Goal: Task Accomplishment & Management: Complete application form

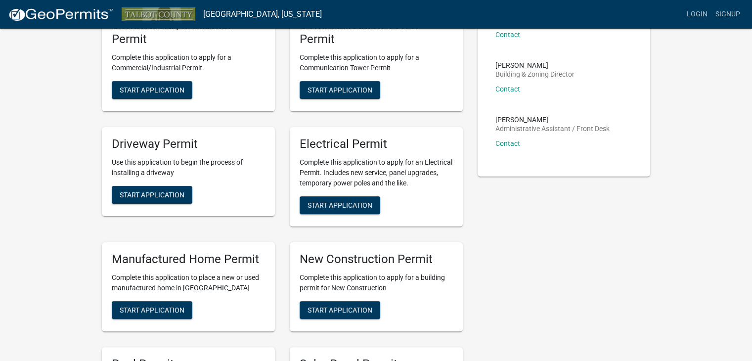
scroll to position [215, 0]
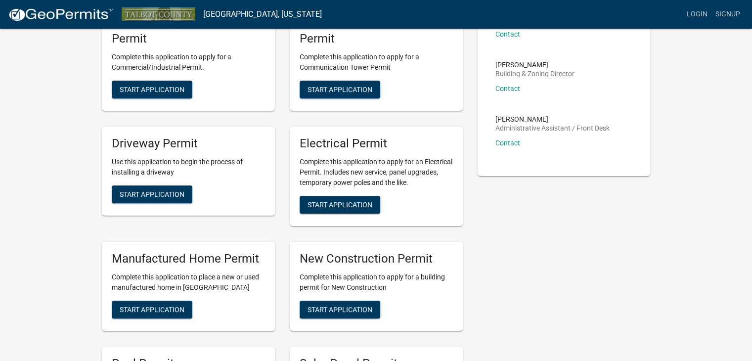
click at [396, 174] on p "Complete this application to apply for an Electrical Permit. Includes new servi…" at bounding box center [376, 172] width 153 height 31
click at [364, 211] on button "Start Application" at bounding box center [340, 205] width 81 height 18
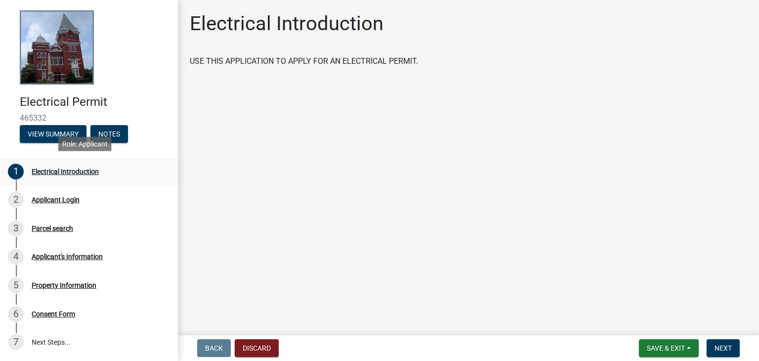
click at [89, 177] on div "1 Electrical Introduction" at bounding box center [85, 172] width 154 height 16
click at [726, 349] on span "Next" at bounding box center [723, 348] width 17 height 8
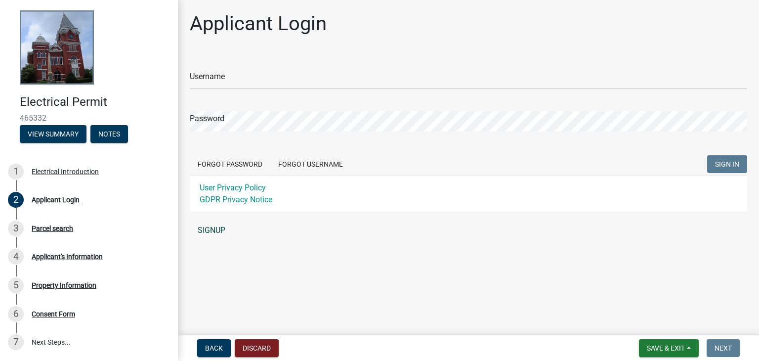
click at [225, 235] on link "SIGNUP" at bounding box center [469, 231] width 558 height 20
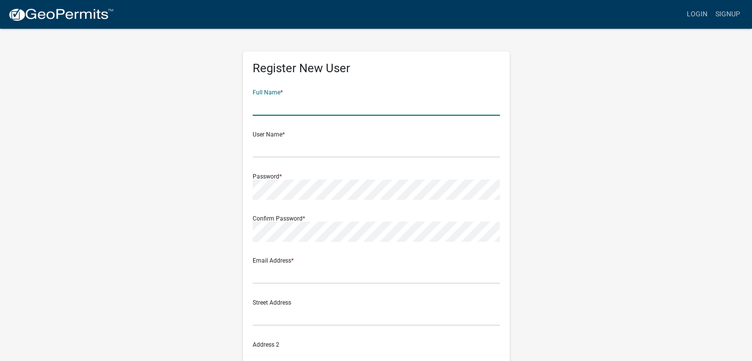
click at [309, 105] on input "text" at bounding box center [376, 105] width 247 height 20
type input "Kyle Beatty"
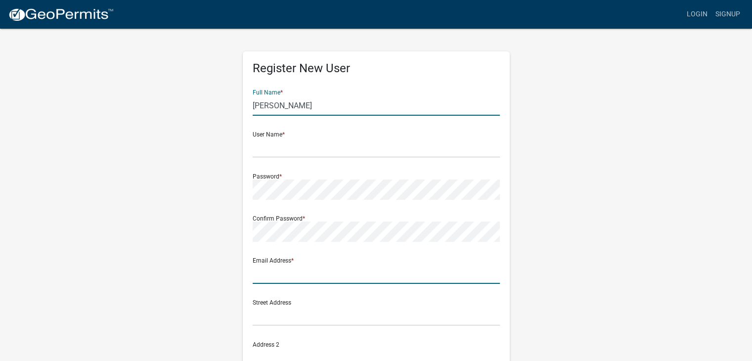
type input "kylebeatty@probuildgroupusa.com"
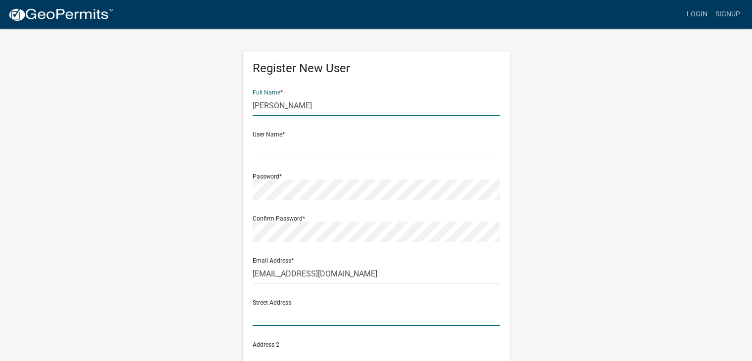
type input "5415 Mulberry Street"
type input "Flowery Branch"
type input "GA"
type input "30542"
type input "7702681152"
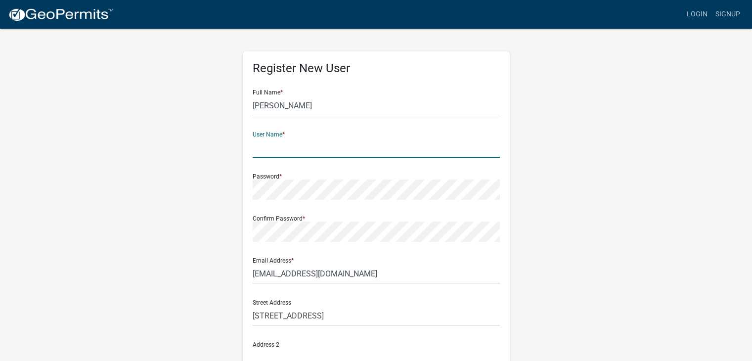
click at [311, 146] on input "text" at bounding box center [376, 147] width 247 height 20
type input "kcbeatty"
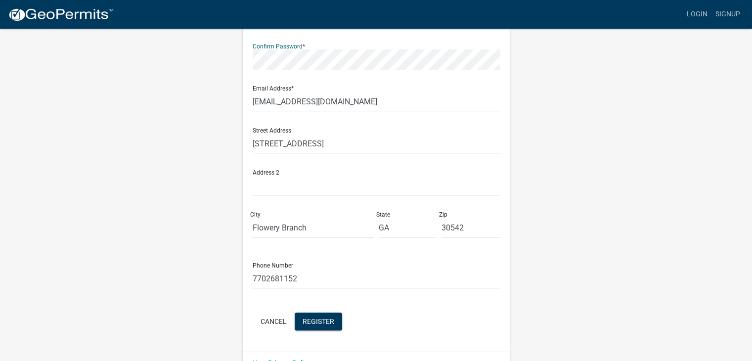
scroll to position [196, 0]
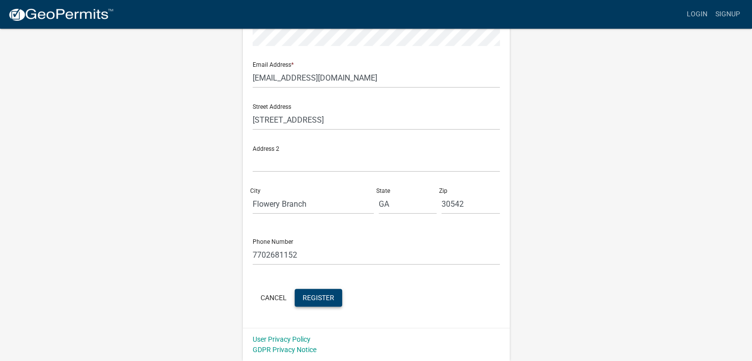
click at [331, 304] on button "Register" at bounding box center [318, 298] width 47 height 18
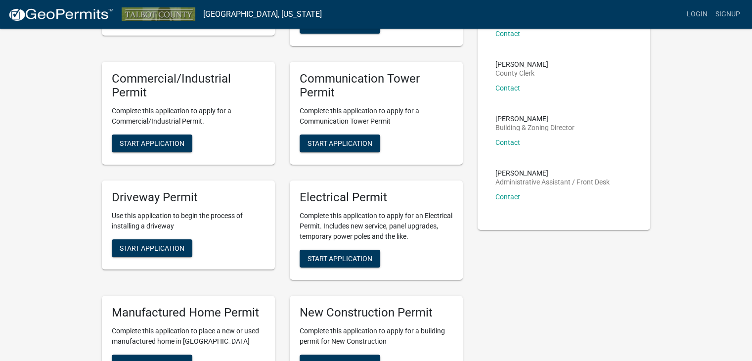
scroll to position [162, 0]
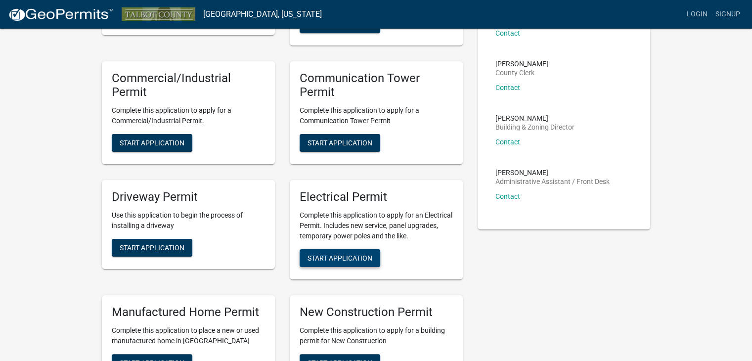
click at [372, 258] on span "Start Application" at bounding box center [340, 258] width 65 height 8
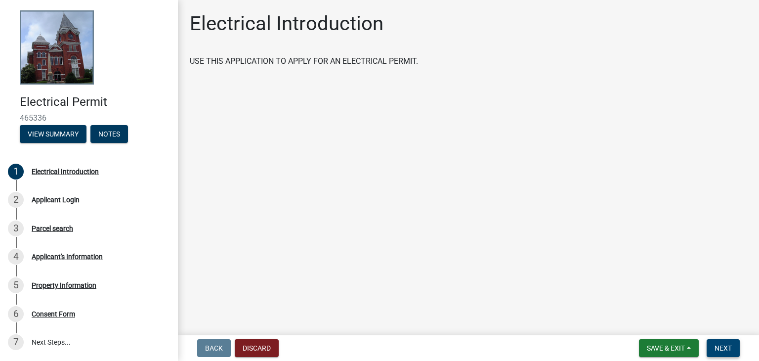
click at [729, 350] on span "Next" at bounding box center [723, 348] width 17 height 8
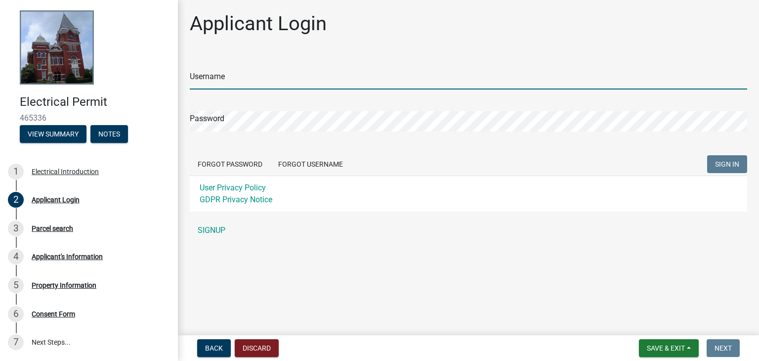
type input "kcbeatty"
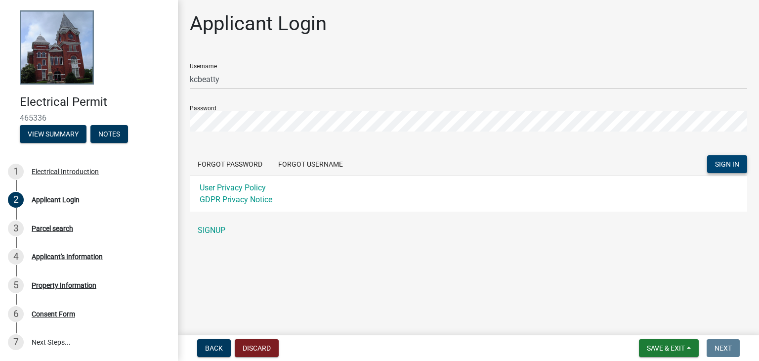
click at [742, 162] on button "SIGN IN" at bounding box center [728, 164] width 40 height 18
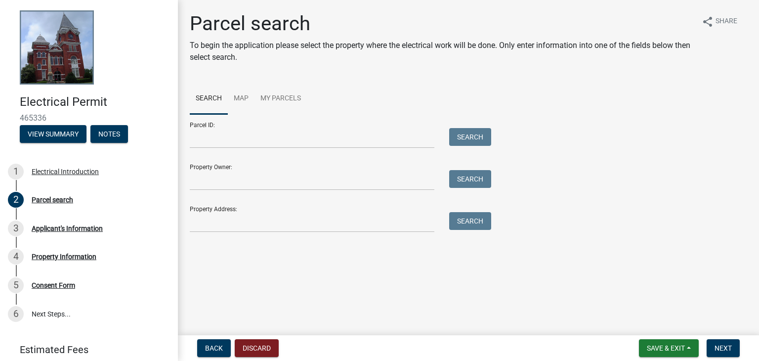
click at [382, 285] on main "Parcel search To begin the application please select the property where the ele…" at bounding box center [468, 165] width 581 height 331
click at [257, 135] on input "Parcel ID:" at bounding box center [312, 138] width 245 height 20
type input "005-01311"
click at [488, 133] on button "Search" at bounding box center [470, 137] width 42 height 18
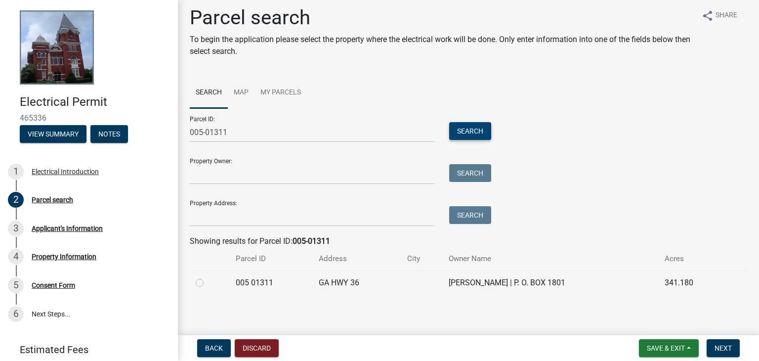
scroll to position [8, 0]
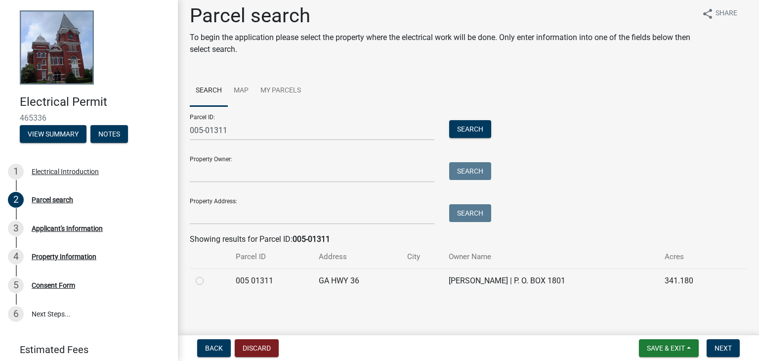
click at [208, 275] on label at bounding box center [208, 275] width 0 height 0
click at [208, 280] on 01311 "radio" at bounding box center [211, 278] width 6 height 6
radio 01311 "true"
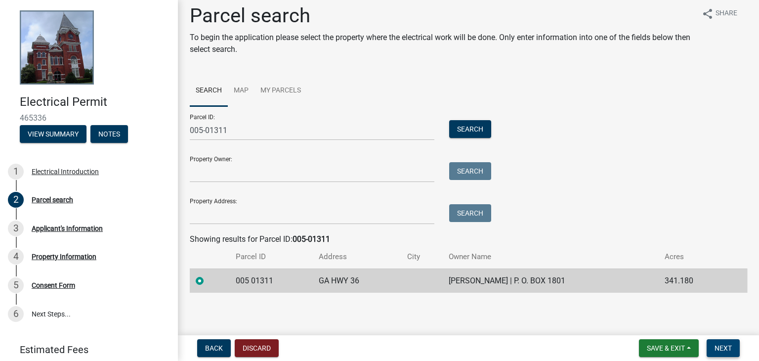
click at [721, 351] on span "Next" at bounding box center [723, 348] width 17 height 8
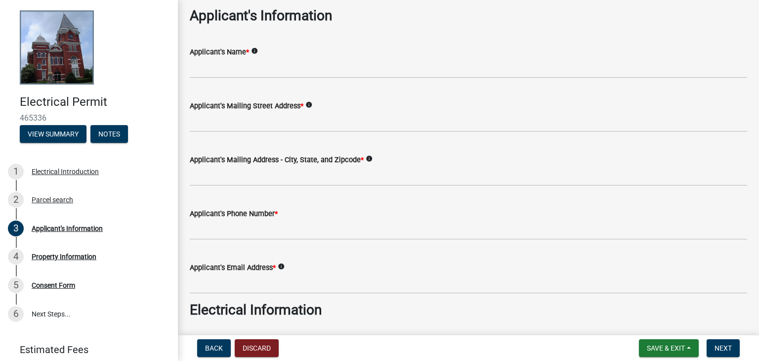
scroll to position [49, 0]
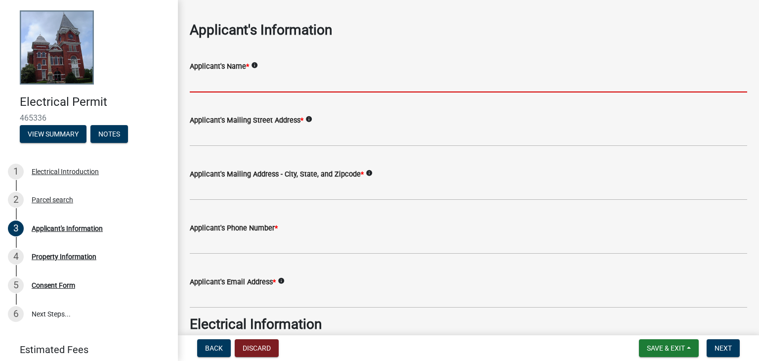
click at [237, 87] on input "Applicant's Name *" at bounding box center [469, 82] width 558 height 20
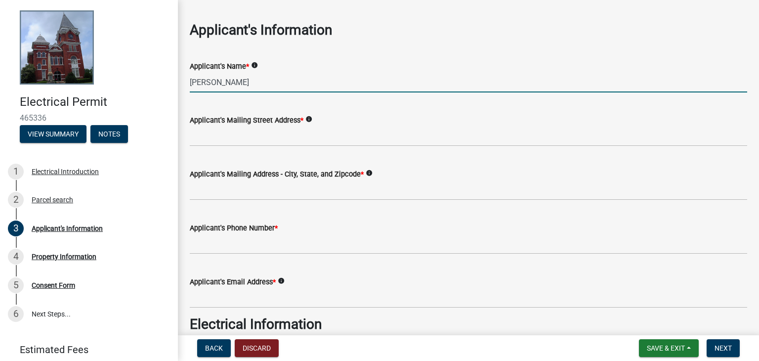
type input "Kyle Beatty"
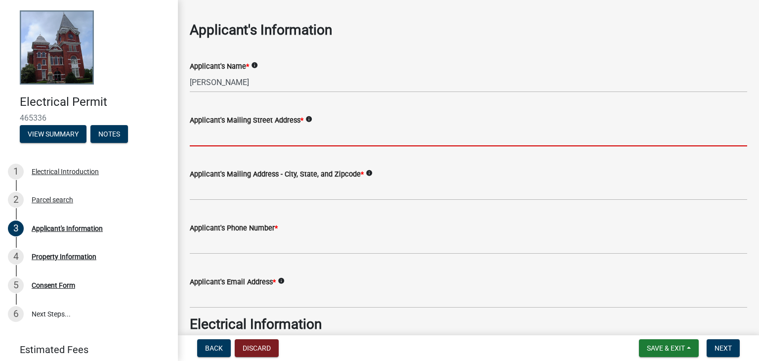
drag, startPoint x: 251, startPoint y: 143, endPoint x: 231, endPoint y: 141, distance: 20.4
click at [231, 141] on input "Applicant's Mailing Street Address *" at bounding box center [469, 136] width 558 height 20
type input "5415 Mulberry Street"
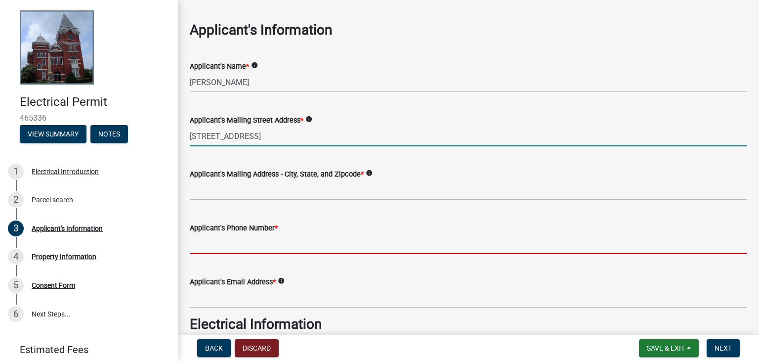
type input "7702681152"
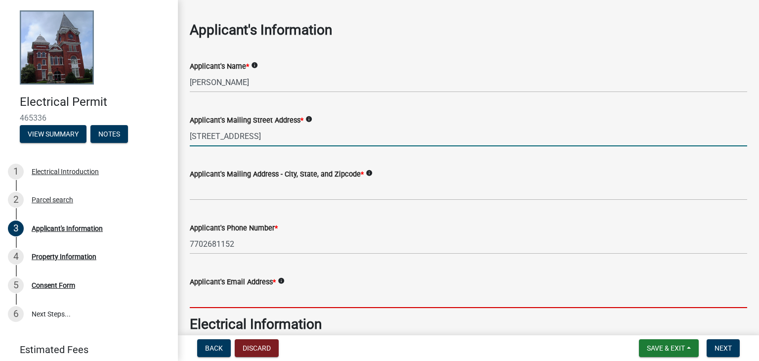
type input "kylebeatty@probuildgroupusa.com"
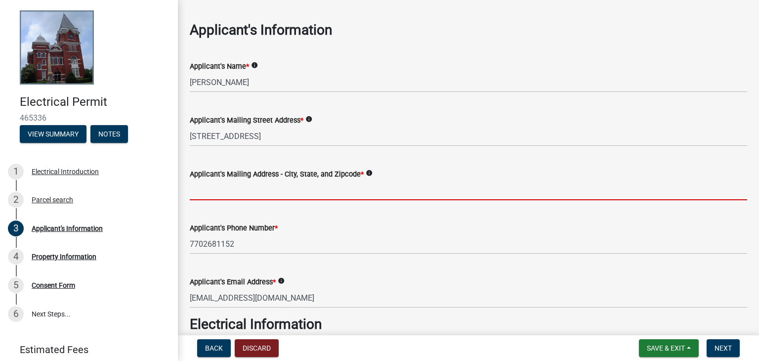
click at [268, 196] on input "Applicant's Mailing Address - City, State, and Zipcode *" at bounding box center [469, 190] width 558 height 20
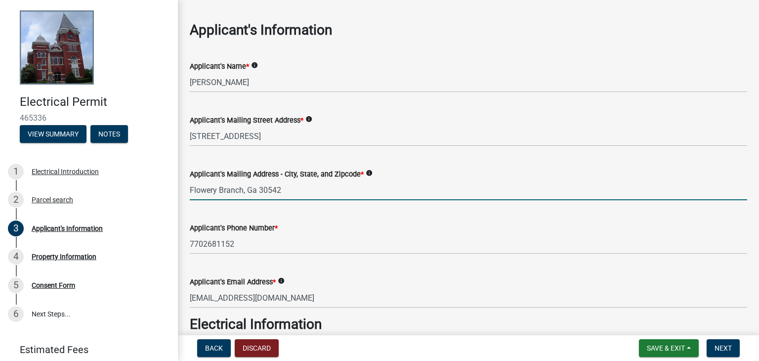
type input "Flowery Branch, Ga 30542"
click at [435, 210] on div "Applicant's Phone Number * 7702681152" at bounding box center [469, 231] width 558 height 46
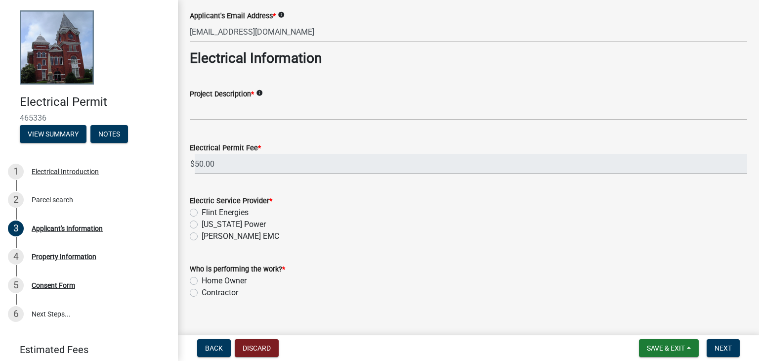
scroll to position [330, 0]
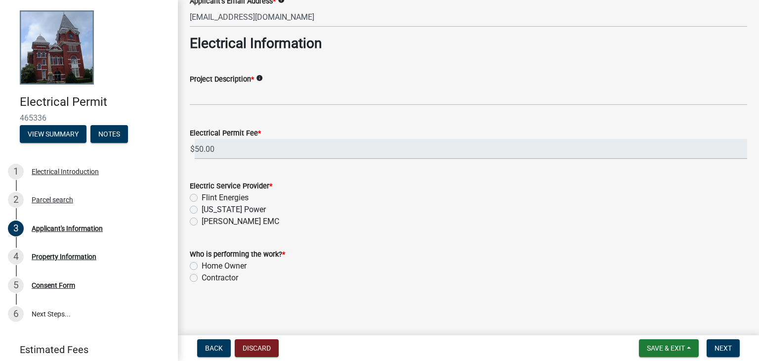
click at [202, 197] on label "Flint Energies" at bounding box center [225, 198] width 47 height 12
click at [202, 197] on input "Flint Energies" at bounding box center [205, 195] width 6 height 6
radio input "true"
click at [202, 278] on label "Contractor" at bounding box center [220, 278] width 37 height 12
click at [202, 278] on input "Contractor" at bounding box center [205, 275] width 6 height 6
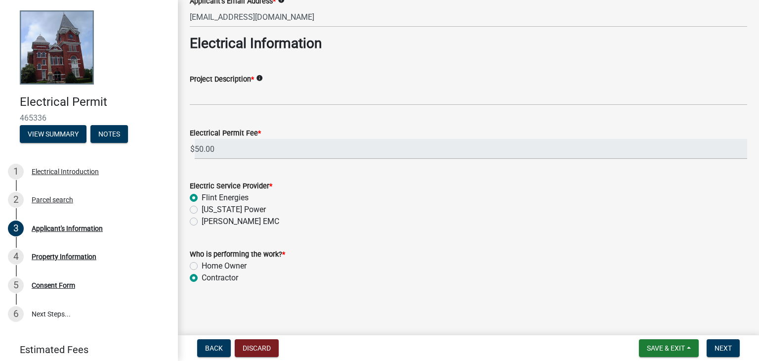
radio input "true"
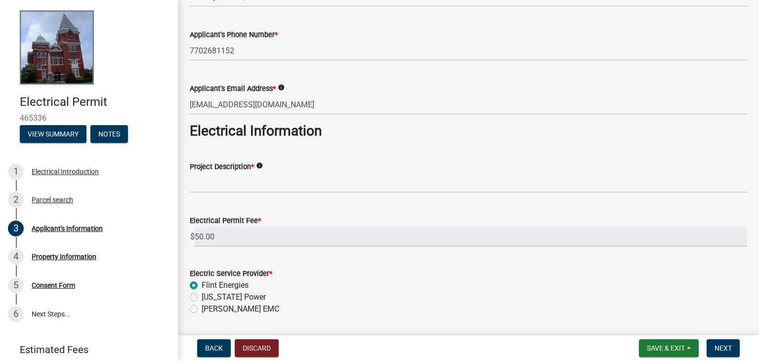
scroll to position [231, 0]
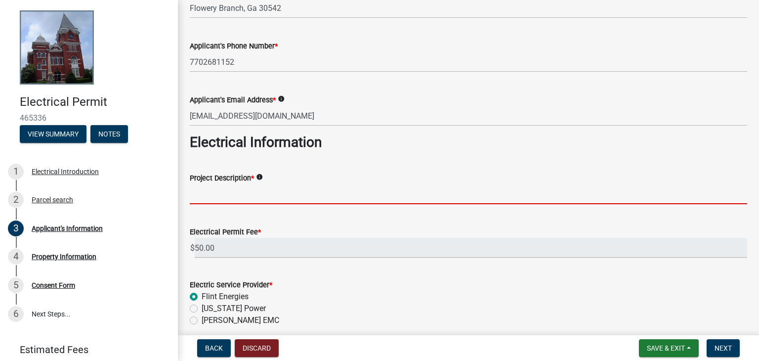
click at [234, 200] on input "Project Description *" at bounding box center [469, 194] width 558 height 20
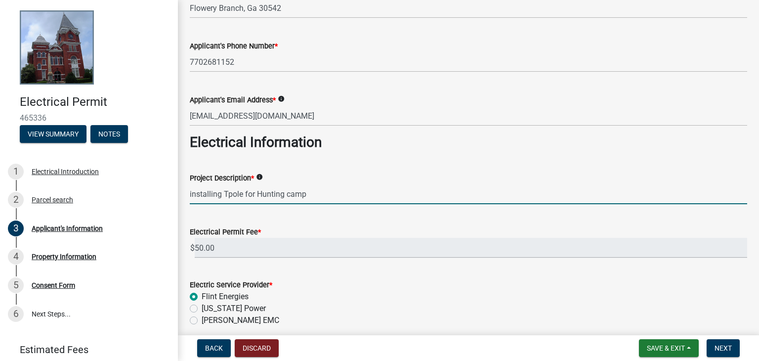
click at [227, 192] on input "installing Tpole for Hunting camp" at bounding box center [469, 194] width 558 height 20
click at [191, 192] on input "installing T pole for Hunting camp" at bounding box center [469, 194] width 558 height 20
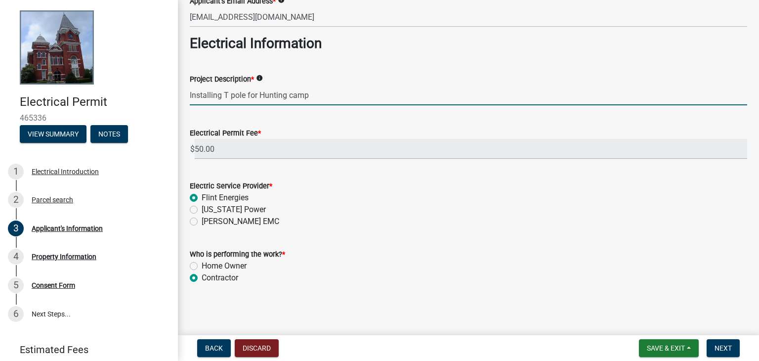
scroll to position [330, 0]
type input "Installing T pole for Hunting camp"
click at [733, 351] on button "Next" at bounding box center [723, 348] width 33 height 18
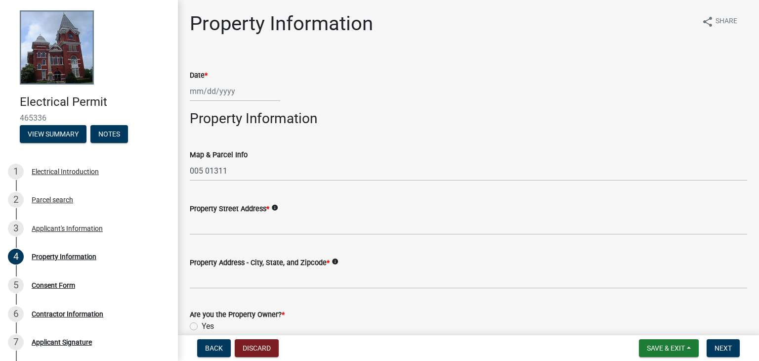
scroll to position [99, 0]
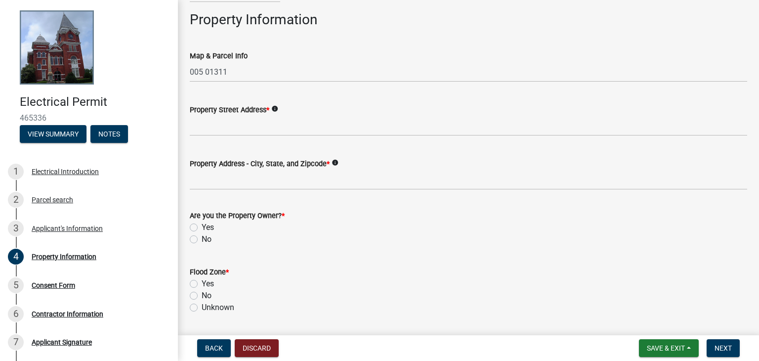
click at [204, 239] on label "No" at bounding box center [207, 239] width 10 height 12
click at [204, 239] on input "No" at bounding box center [205, 236] width 6 height 6
radio input "true"
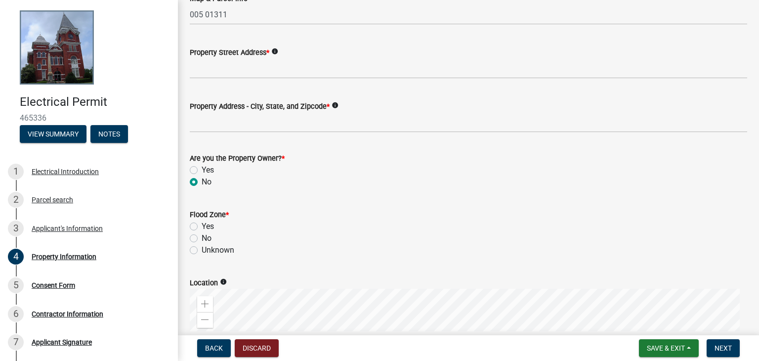
scroll to position [112, 0]
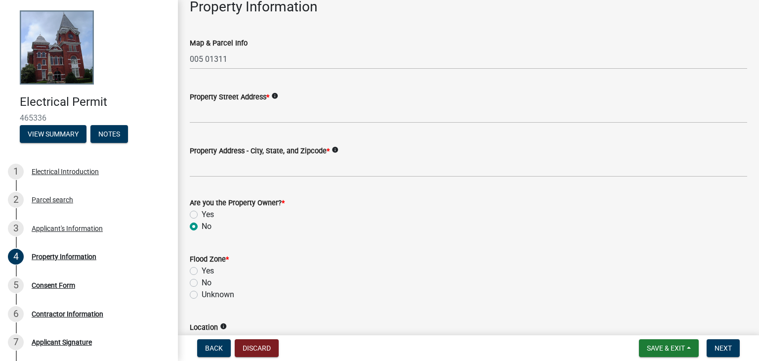
click at [272, 95] on icon "info" at bounding box center [274, 95] width 7 height 7
click at [336, 150] on icon "info" at bounding box center [335, 149] width 7 height 7
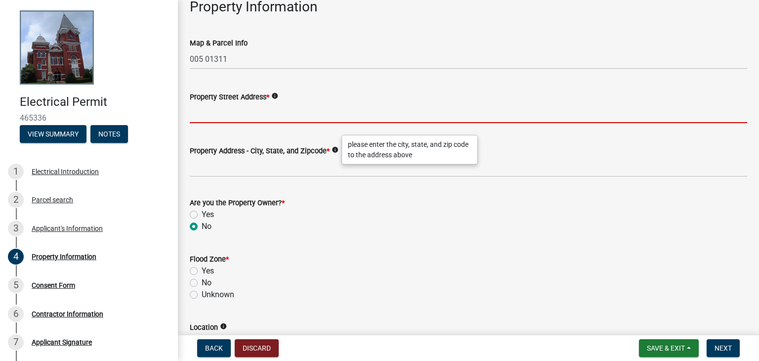
click at [249, 119] on input "Property Street Address *" at bounding box center [469, 113] width 558 height 20
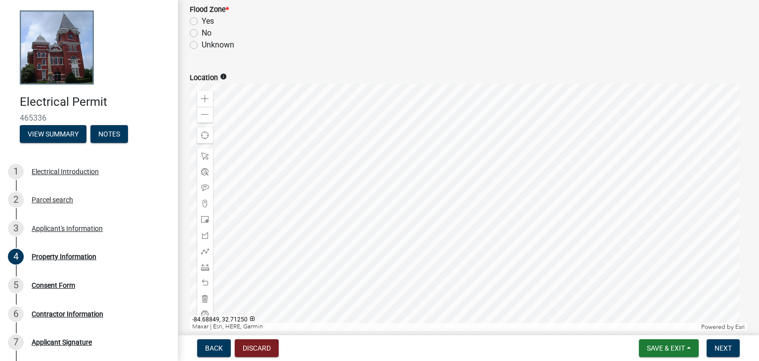
scroll to position [408, 0]
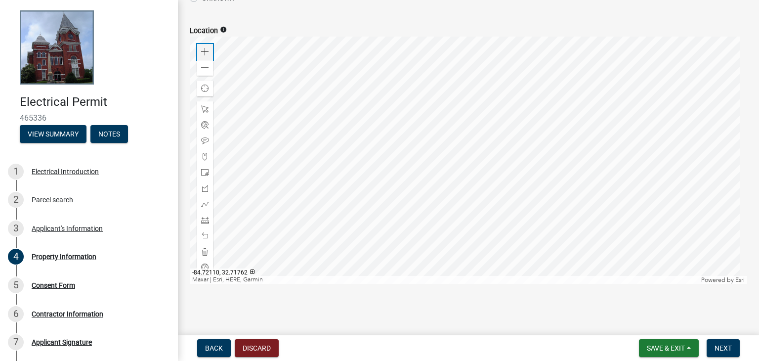
click at [212, 49] on div "Zoom in" at bounding box center [205, 52] width 16 height 16
click at [357, 95] on div at bounding box center [469, 160] width 558 height 247
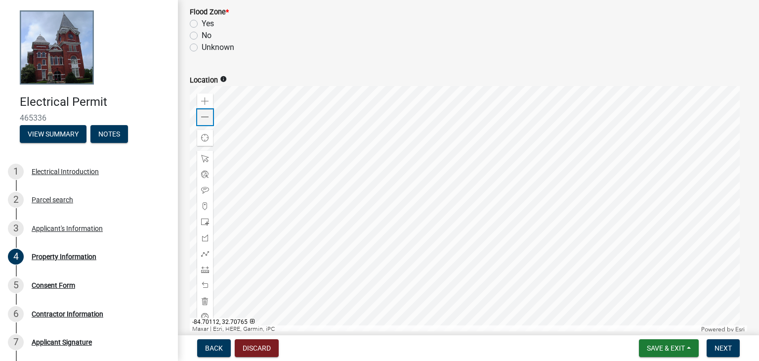
click at [205, 120] on span at bounding box center [205, 117] width 8 height 8
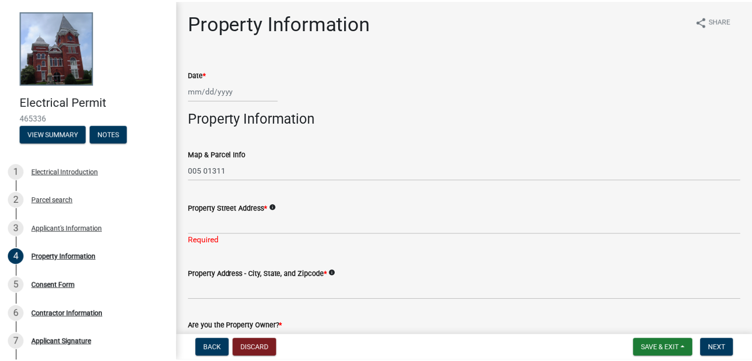
scroll to position [0, 0]
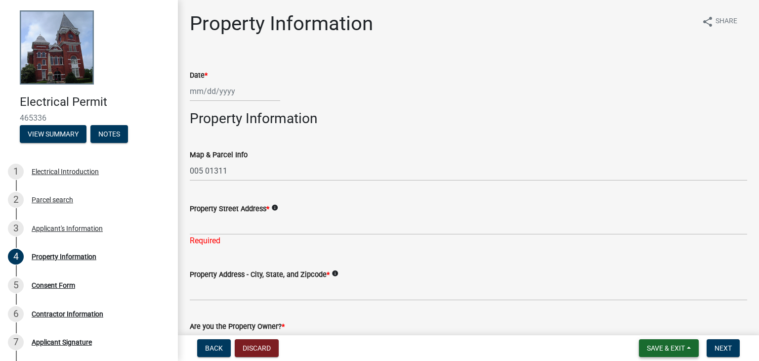
click at [661, 351] on span "Save & Exit" at bounding box center [666, 348] width 38 height 8
click at [659, 323] on button "Save & Exit" at bounding box center [659, 323] width 79 height 24
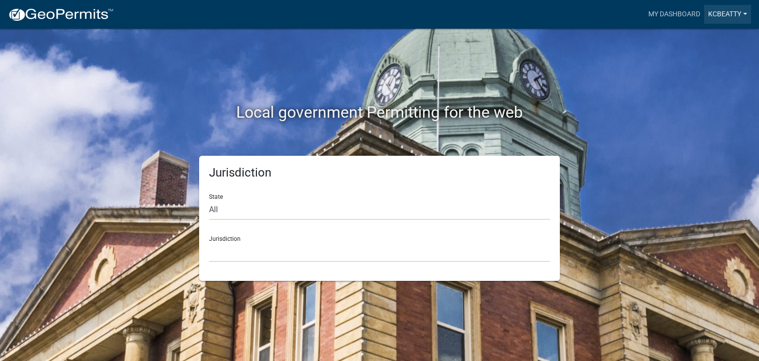
click at [727, 13] on link "kcbeatty" at bounding box center [728, 14] width 47 height 19
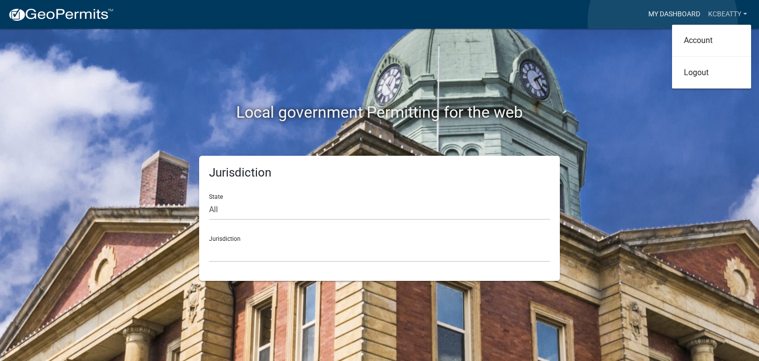
click at [663, 21] on link "My Dashboard" at bounding box center [675, 14] width 60 height 19
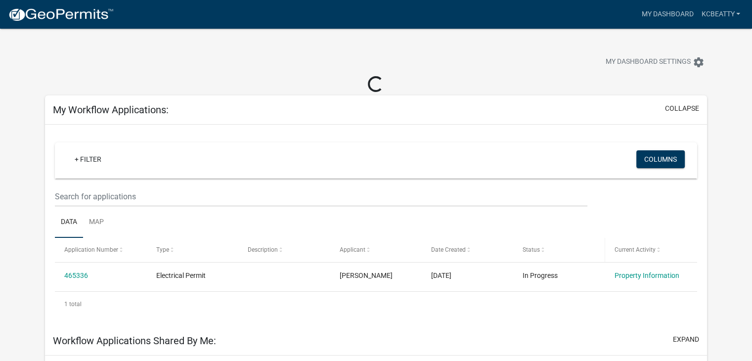
scroll to position [99, 0]
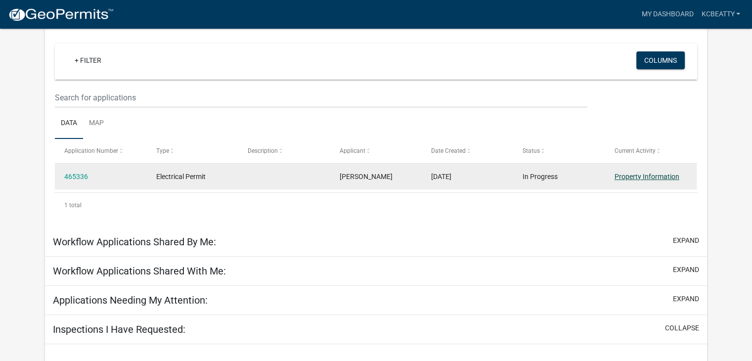
click at [658, 177] on link "Property Information" at bounding box center [647, 177] width 65 height 8
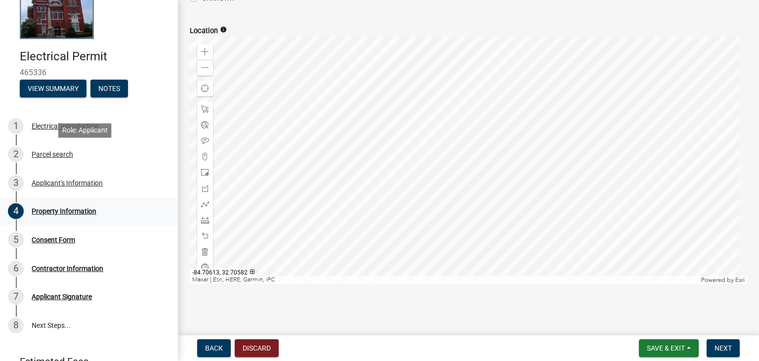
scroll to position [99, 0]
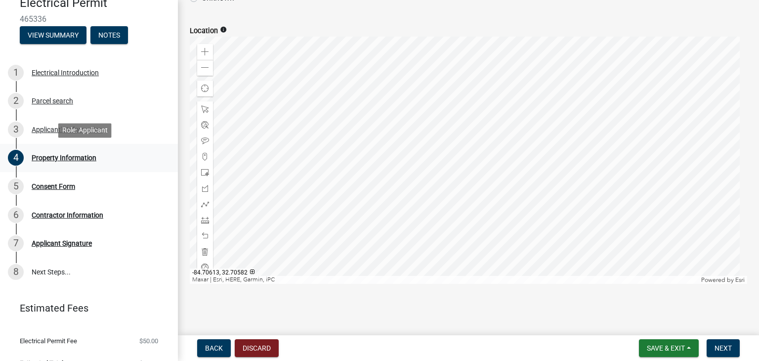
click at [45, 159] on div "Property Information" at bounding box center [64, 157] width 65 height 7
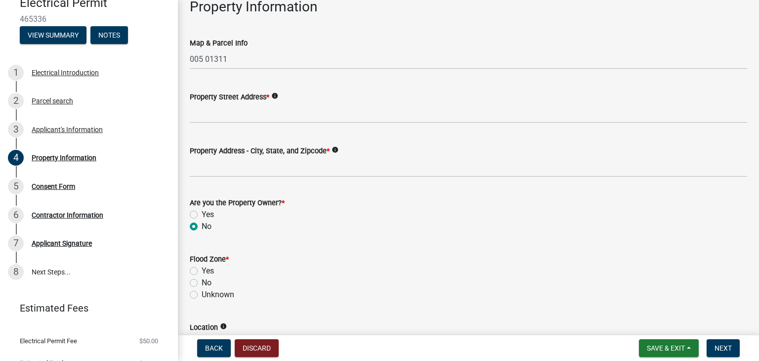
scroll to position [161, 0]
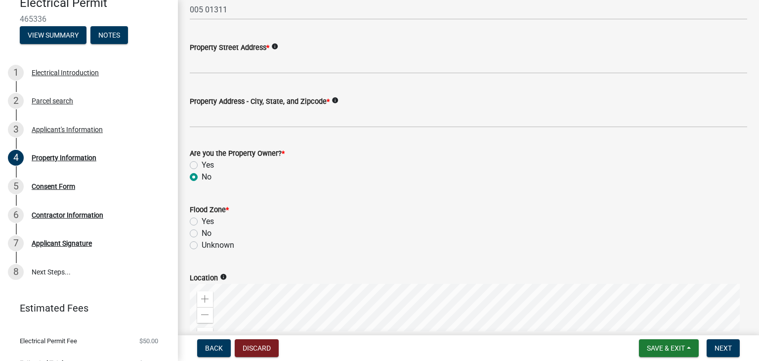
click at [201, 230] on div "No" at bounding box center [469, 233] width 558 height 12
click at [202, 233] on label "No" at bounding box center [207, 233] width 10 height 12
click at [202, 233] on input "No" at bounding box center [205, 230] width 6 height 6
radio input "true"
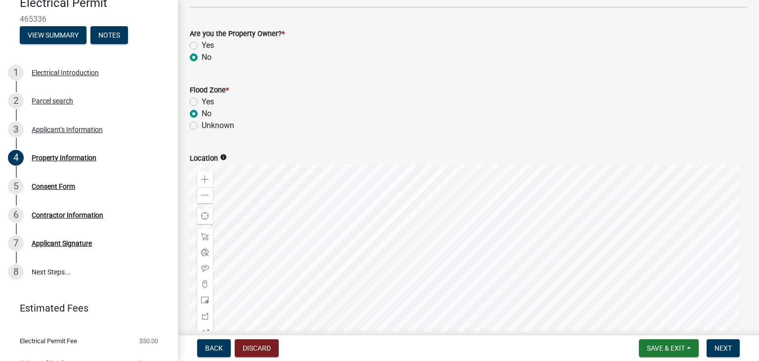
scroll to position [408, 0]
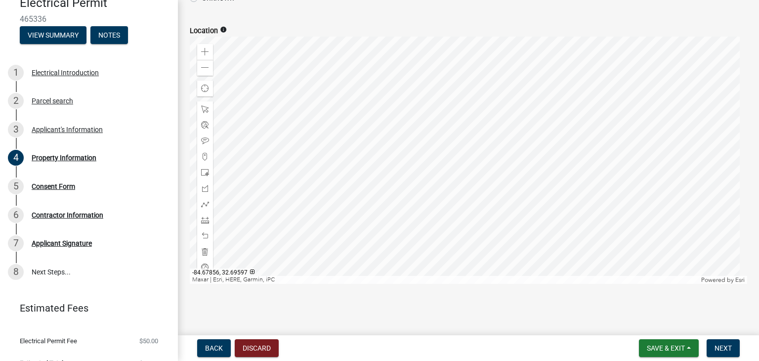
click at [748, 284] on div at bounding box center [469, 160] width 558 height 247
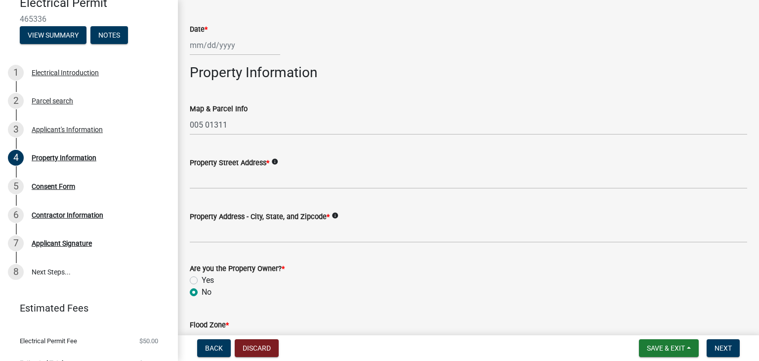
scroll to position [0, 0]
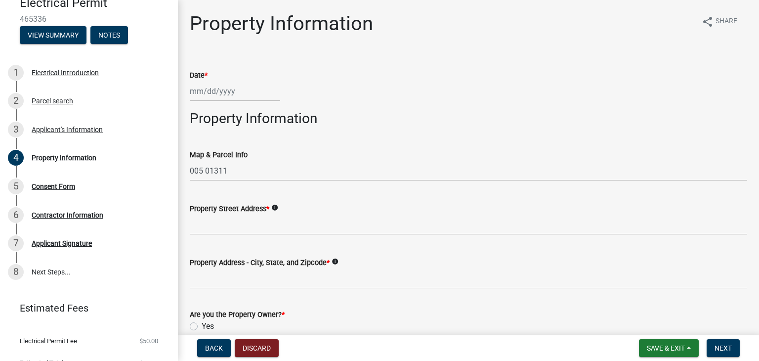
click at [430, 68] on div "Date *" at bounding box center [469, 78] width 558 height 46
click at [42, 104] on div "Parcel search" at bounding box center [53, 100] width 42 height 7
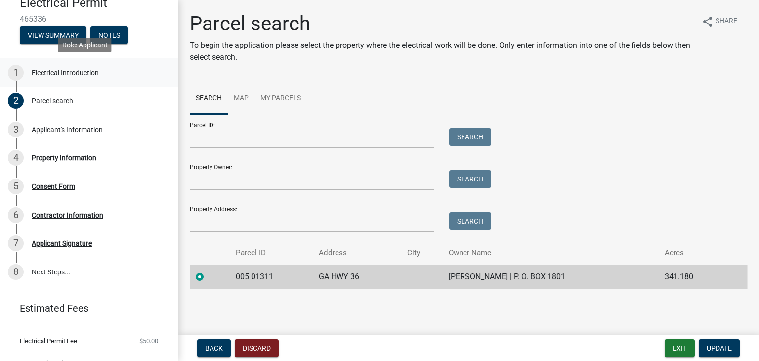
click at [56, 78] on div "1 Electrical Introduction" at bounding box center [85, 73] width 154 height 16
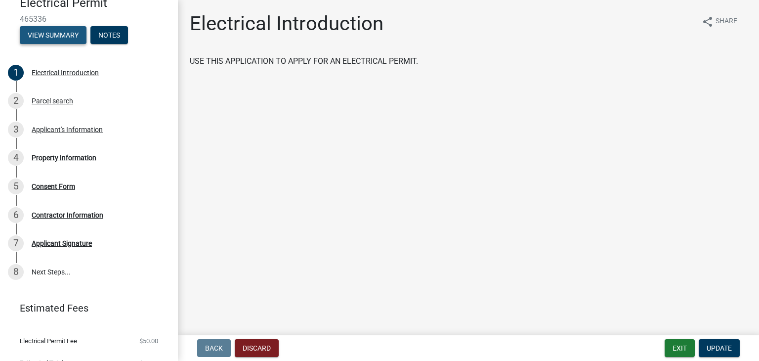
click at [71, 34] on button "View Summary" at bounding box center [53, 35] width 67 height 18
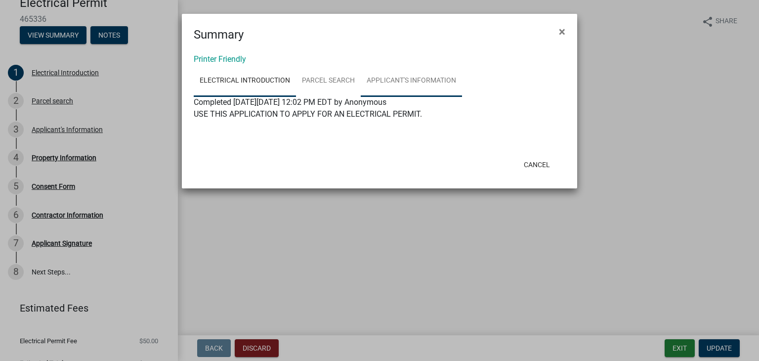
click at [415, 87] on link "Applicant's Information" at bounding box center [411, 81] width 101 height 32
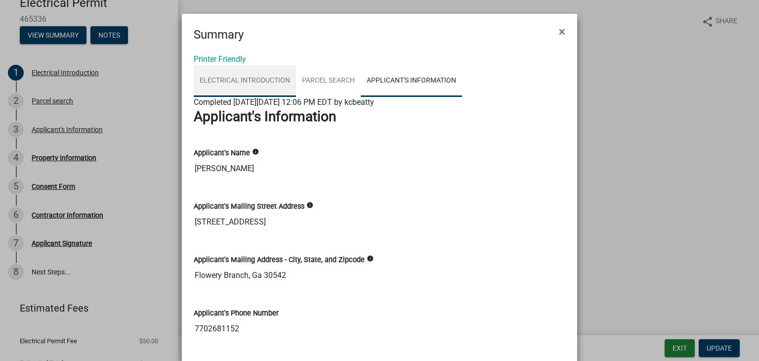
click at [238, 82] on link "Electrical Introduction" at bounding box center [245, 81] width 102 height 32
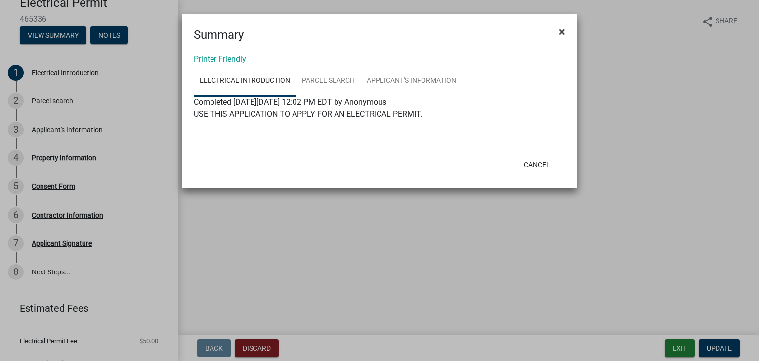
click at [562, 30] on span "×" at bounding box center [562, 32] width 6 height 14
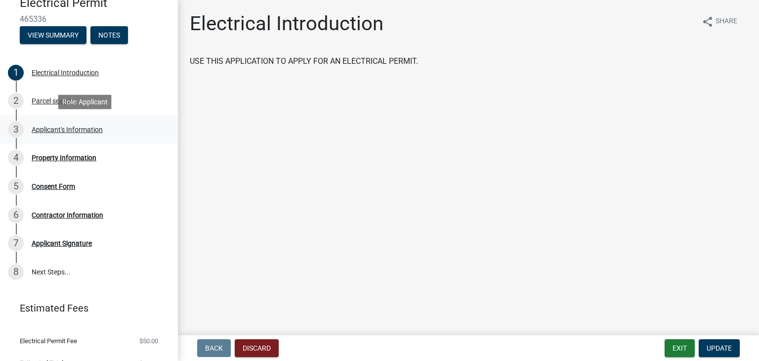
click at [65, 129] on div "Applicant's Information" at bounding box center [67, 129] width 71 height 7
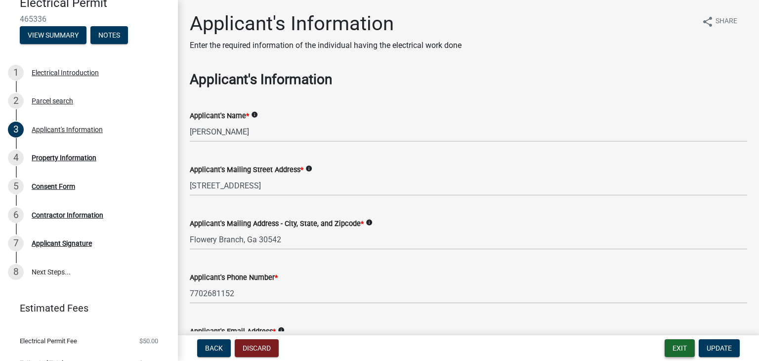
click at [683, 346] on button "Exit" at bounding box center [680, 348] width 30 height 18
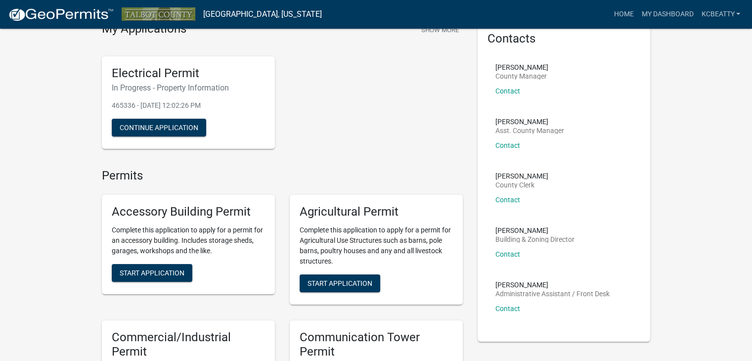
scroll to position [99, 0]
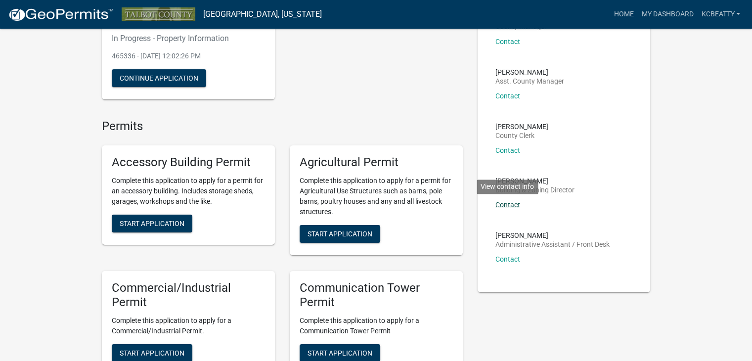
click at [507, 205] on link "Contact" at bounding box center [507, 205] width 25 height 8
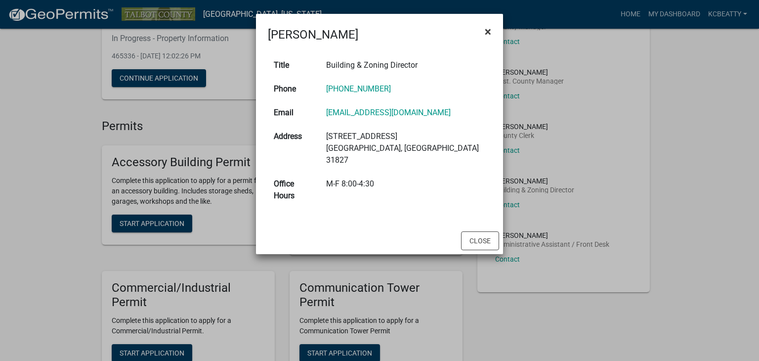
click at [487, 35] on span "×" at bounding box center [488, 32] width 6 height 14
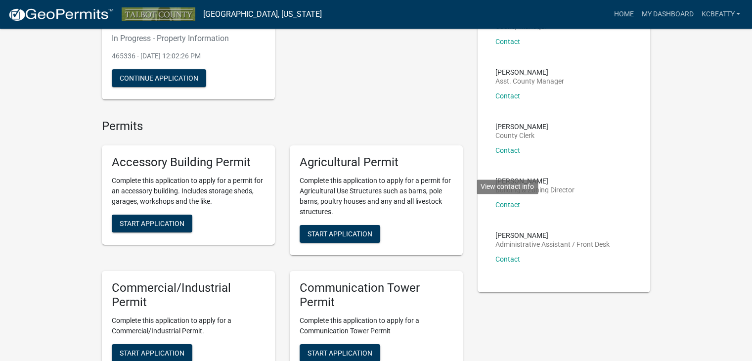
click at [609, 126] on li "Jona Gibson County Clerk Contact" at bounding box center [564, 142] width 153 height 54
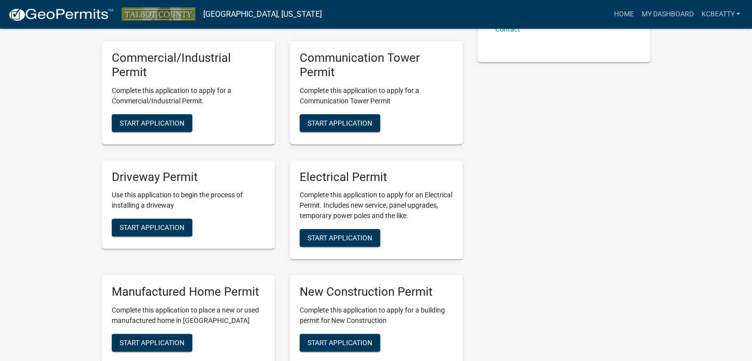
scroll to position [346, 0]
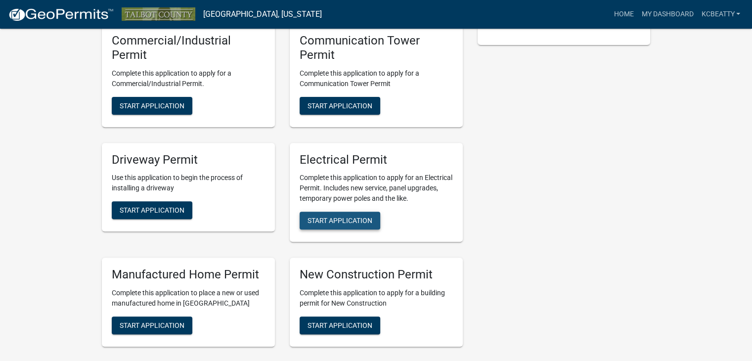
click at [357, 221] on span "Start Application" at bounding box center [340, 221] width 65 height 8
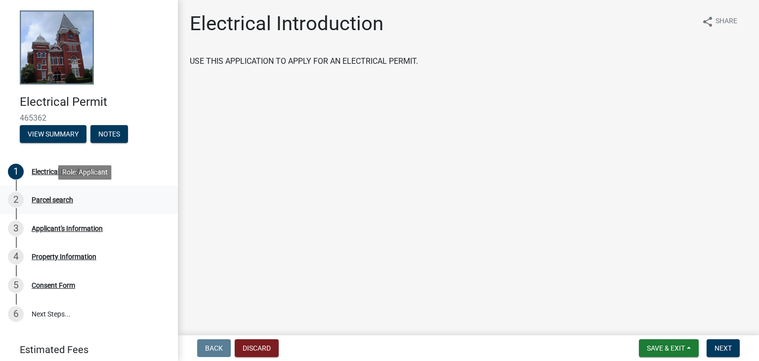
click at [26, 204] on div "2 Parcel search" at bounding box center [85, 200] width 154 height 16
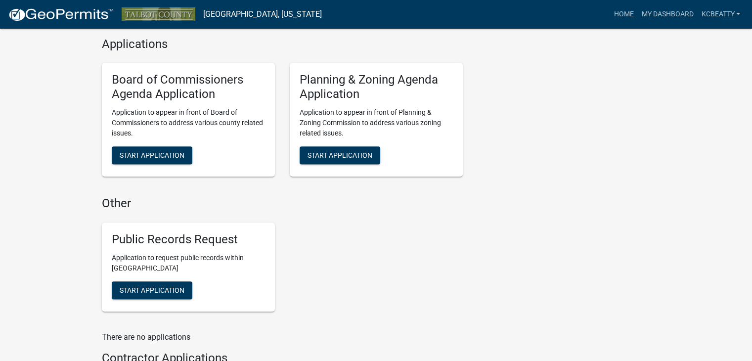
scroll to position [939, 0]
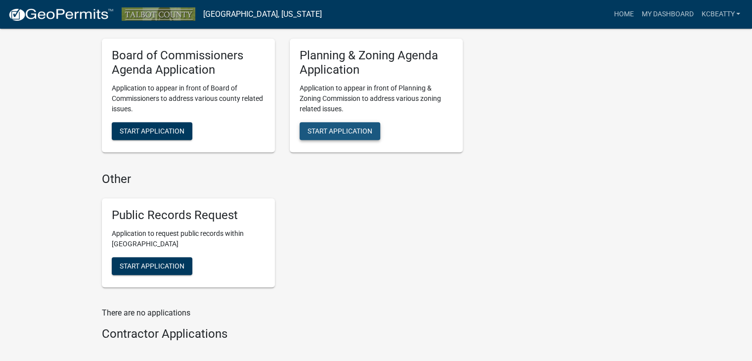
click at [365, 131] on span "Start Application" at bounding box center [340, 131] width 65 height 8
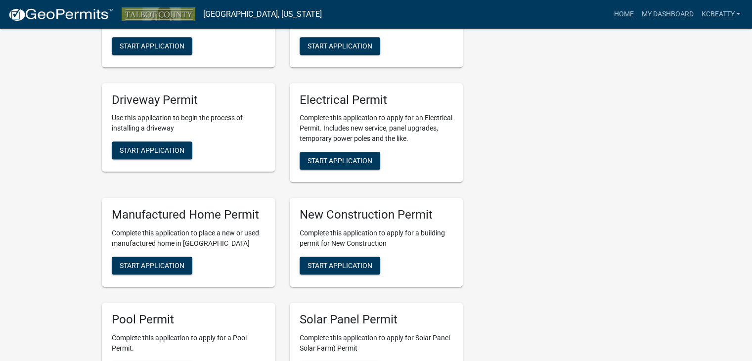
scroll to position [346, 0]
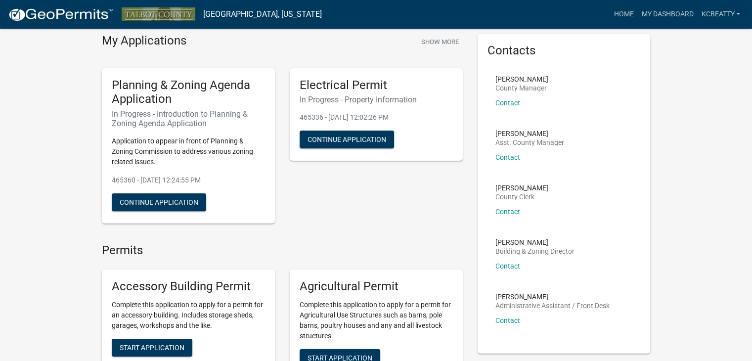
scroll to position [148, 0]
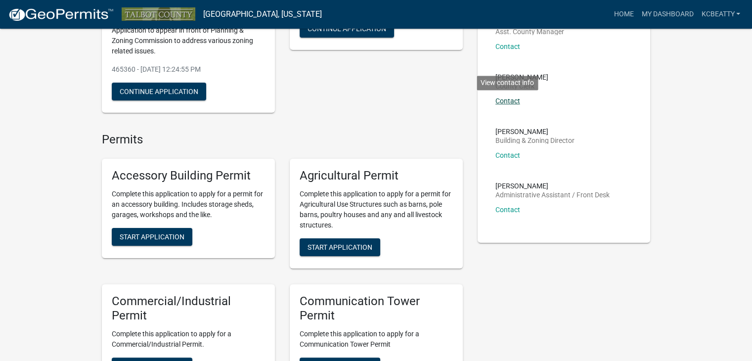
click at [510, 104] on link "Contact" at bounding box center [507, 101] width 25 height 8
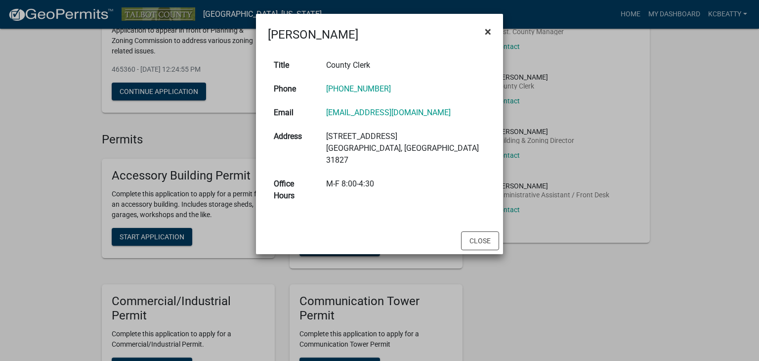
click at [489, 32] on span "×" at bounding box center [488, 32] width 6 height 14
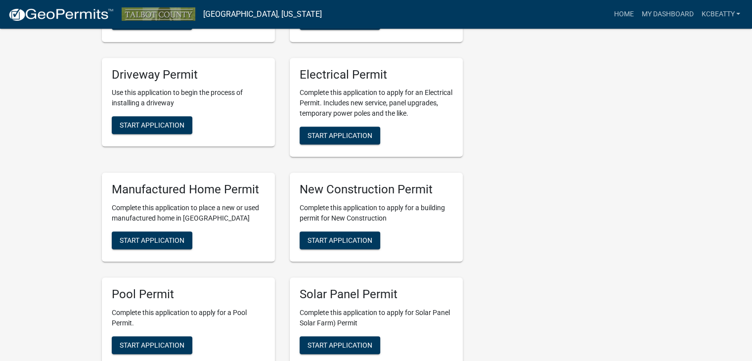
scroll to position [494, 0]
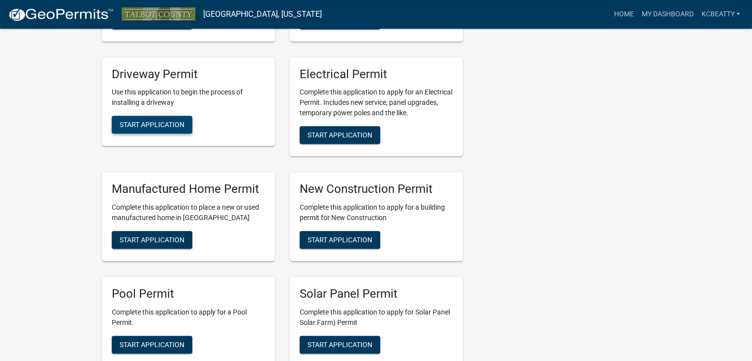
click at [164, 118] on button "Start Application" at bounding box center [152, 125] width 81 height 18
